Goal: Task Accomplishment & Management: Use online tool/utility

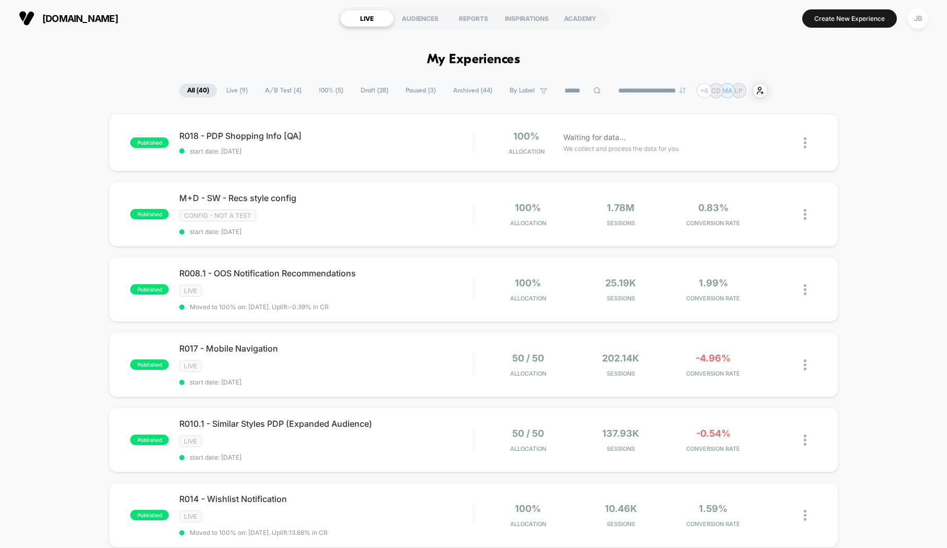
scroll to position [38, 0]
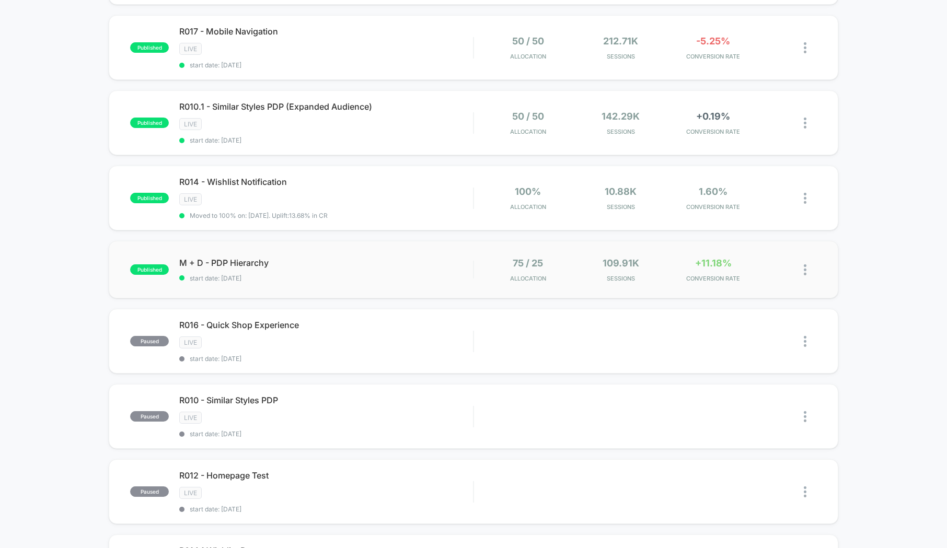
scroll to position [322, 0]
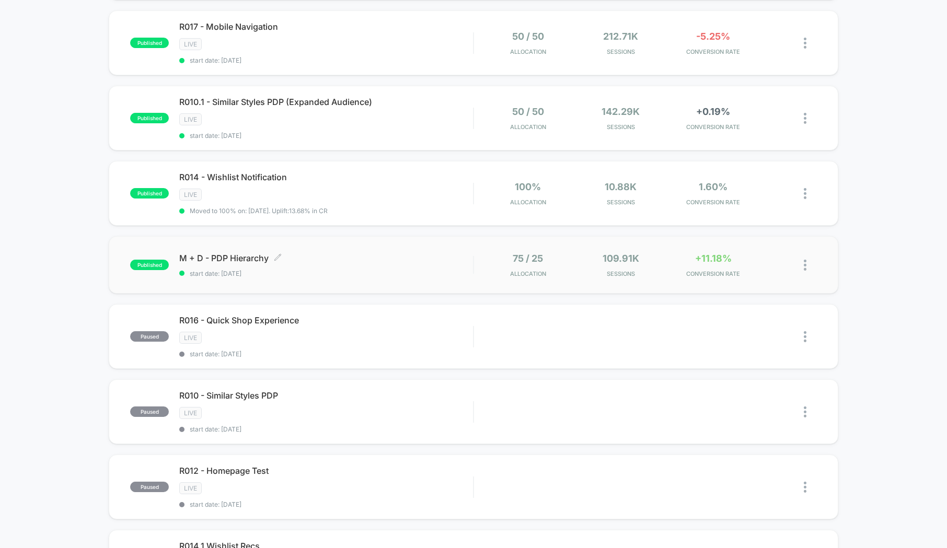
click at [380, 264] on div "M + D - PDP Hierarchy Click to edit experience details Click to edit experience…" at bounding box center [326, 265] width 294 height 25
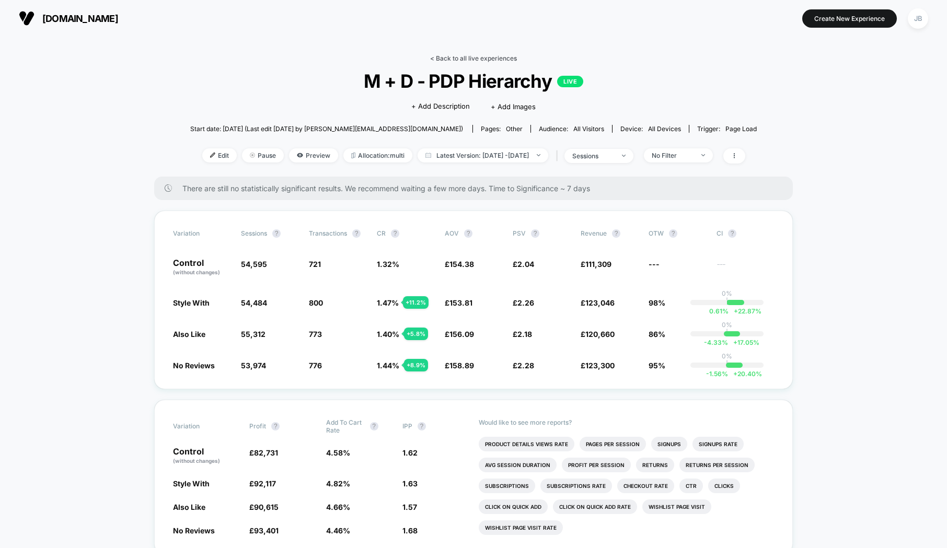
click at [459, 55] on link "< Back to all live experiences" at bounding box center [473, 58] width 87 height 8
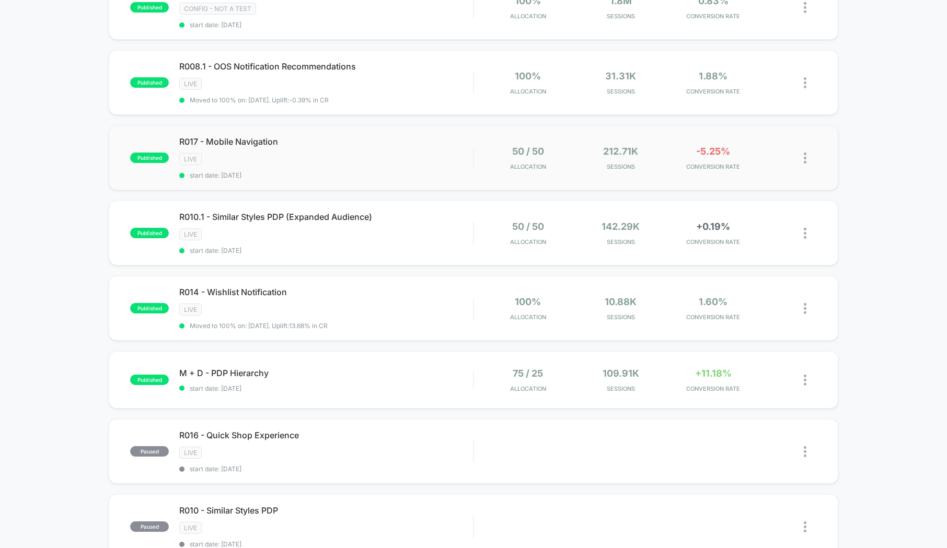
scroll to position [208, 0]
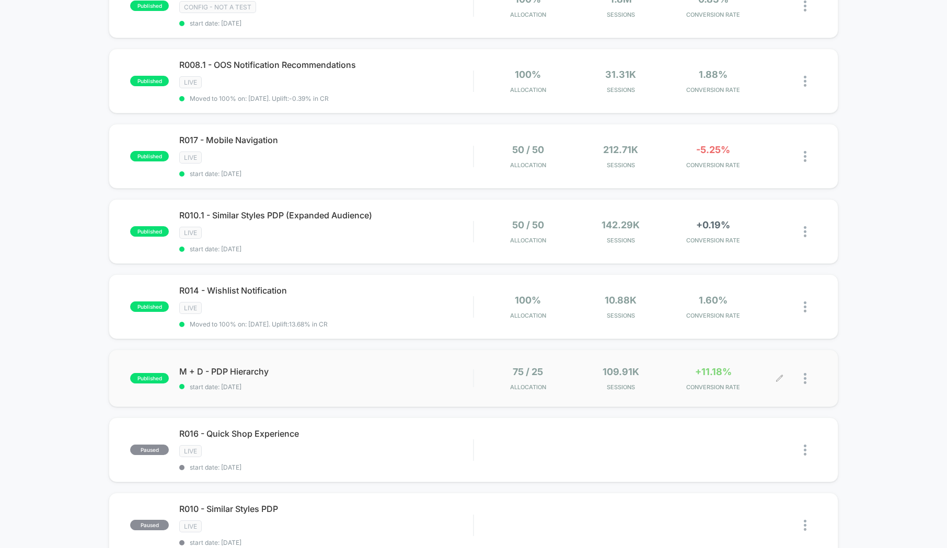
click at [610, 383] on span "Sessions" at bounding box center [620, 386] width 87 height 7
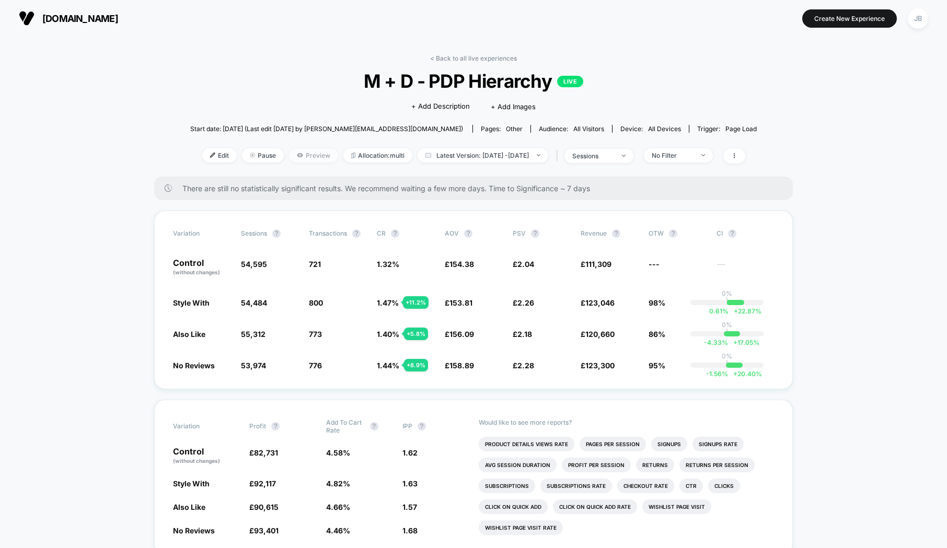
click at [295, 156] on span "Preview" at bounding box center [313, 155] width 49 height 14
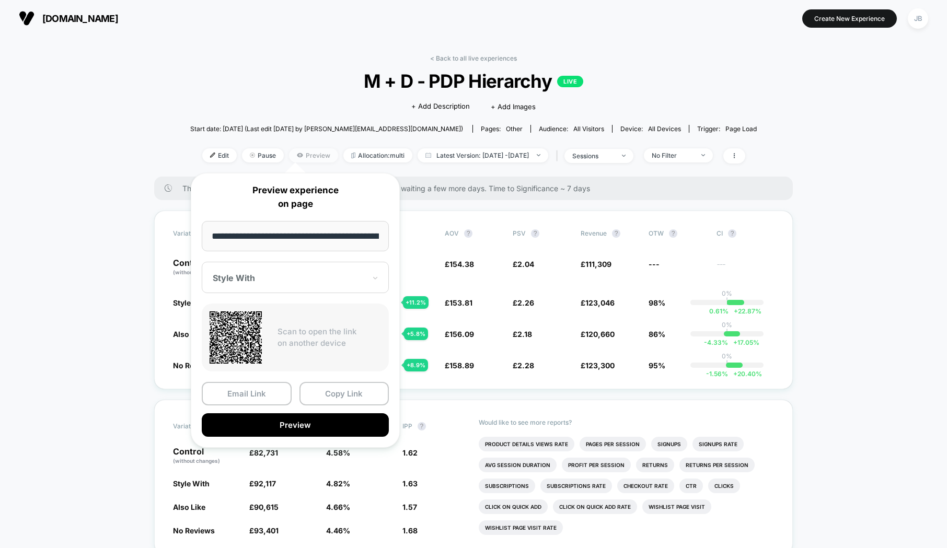
scroll to position [0, 137]
click at [307, 425] on button "Preview" at bounding box center [295, 426] width 187 height 24
